Goal: Find specific page/section: Find specific page/section

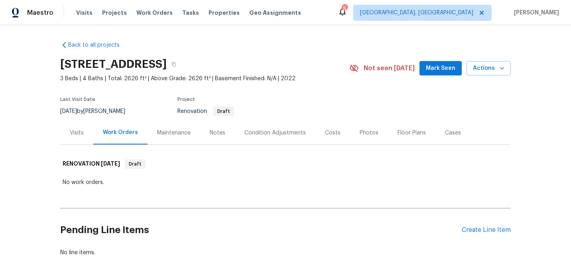
scroll to position [1, 0]
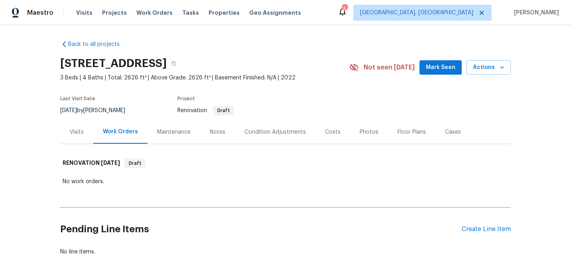
click at [73, 136] on div "Visits" at bounding box center [76, 132] width 33 height 24
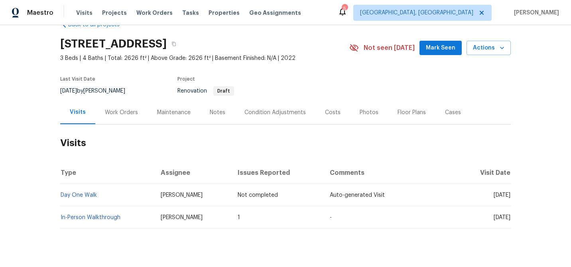
scroll to position [36, 0]
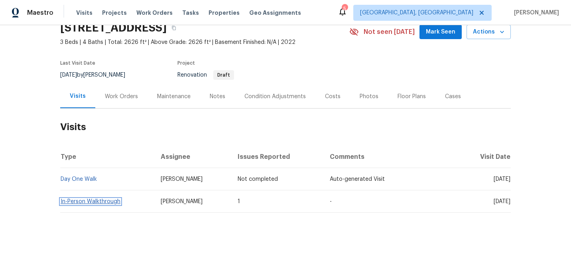
click at [117, 203] on link "In-Person Walkthrough" at bounding box center [91, 202] width 60 height 6
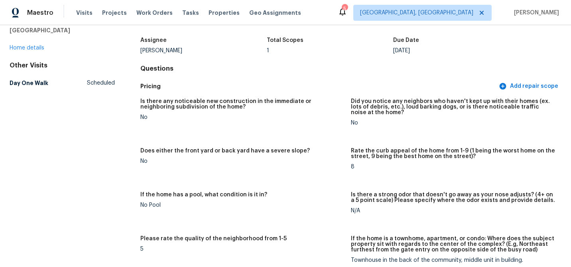
scroll to position [45, 0]
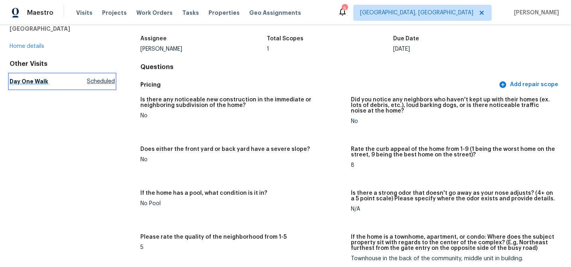
click at [41, 81] on h5 "Day One Walk" at bounding box center [29, 81] width 39 height 8
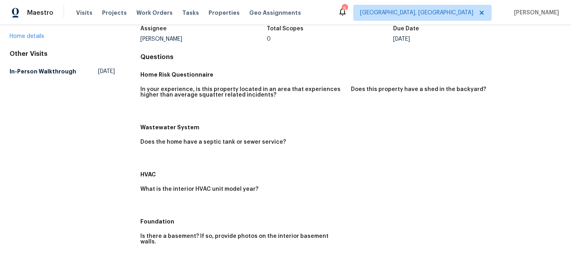
scroll to position [57, 0]
